Goal: Transaction & Acquisition: Purchase product/service

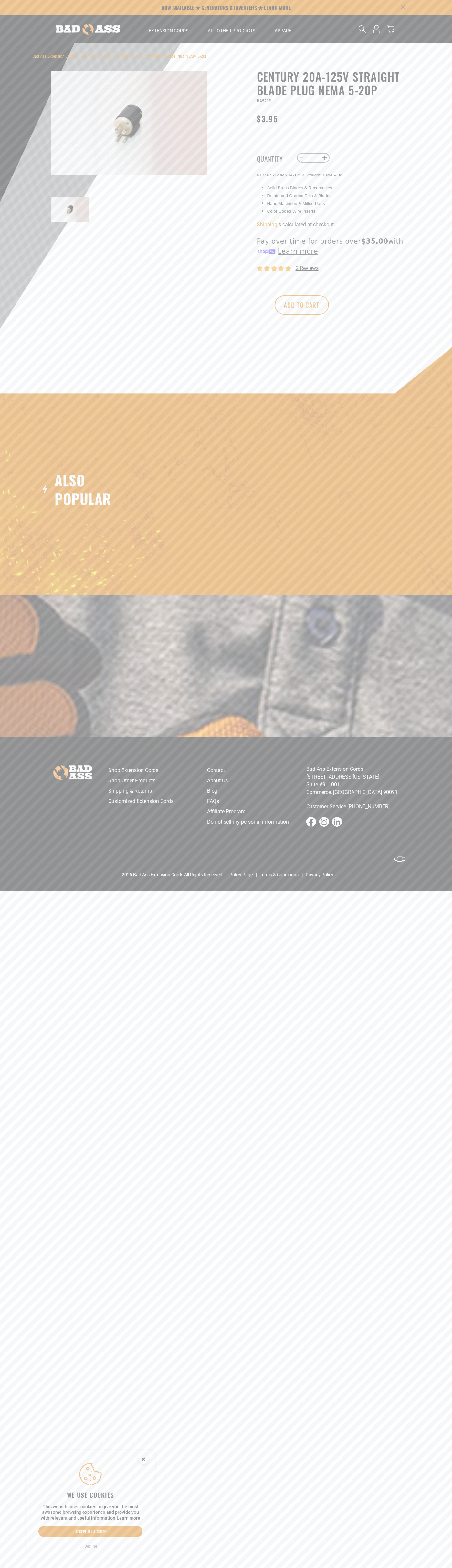
click at [307, 268] on span "2 reviews" at bounding box center [307, 268] width 23 height 6
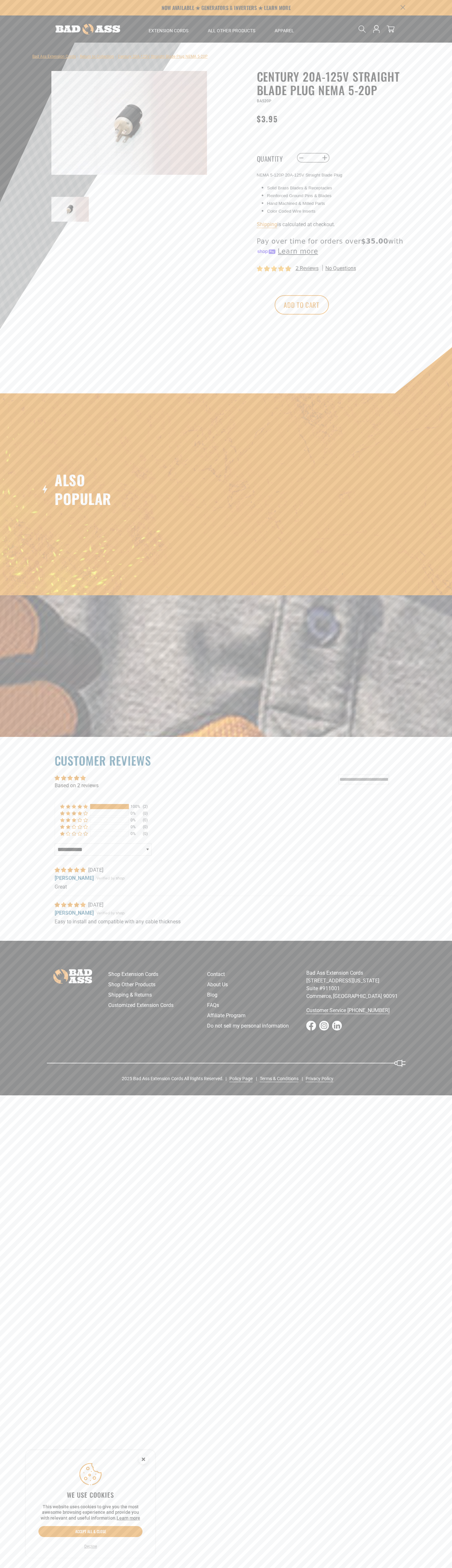
click at [329, 305] on button "Add to cart" at bounding box center [302, 305] width 54 height 19
click at [390, 29] on icon at bounding box center [390, 29] width 8 height 8
